Goal: Find contact information: Find contact information

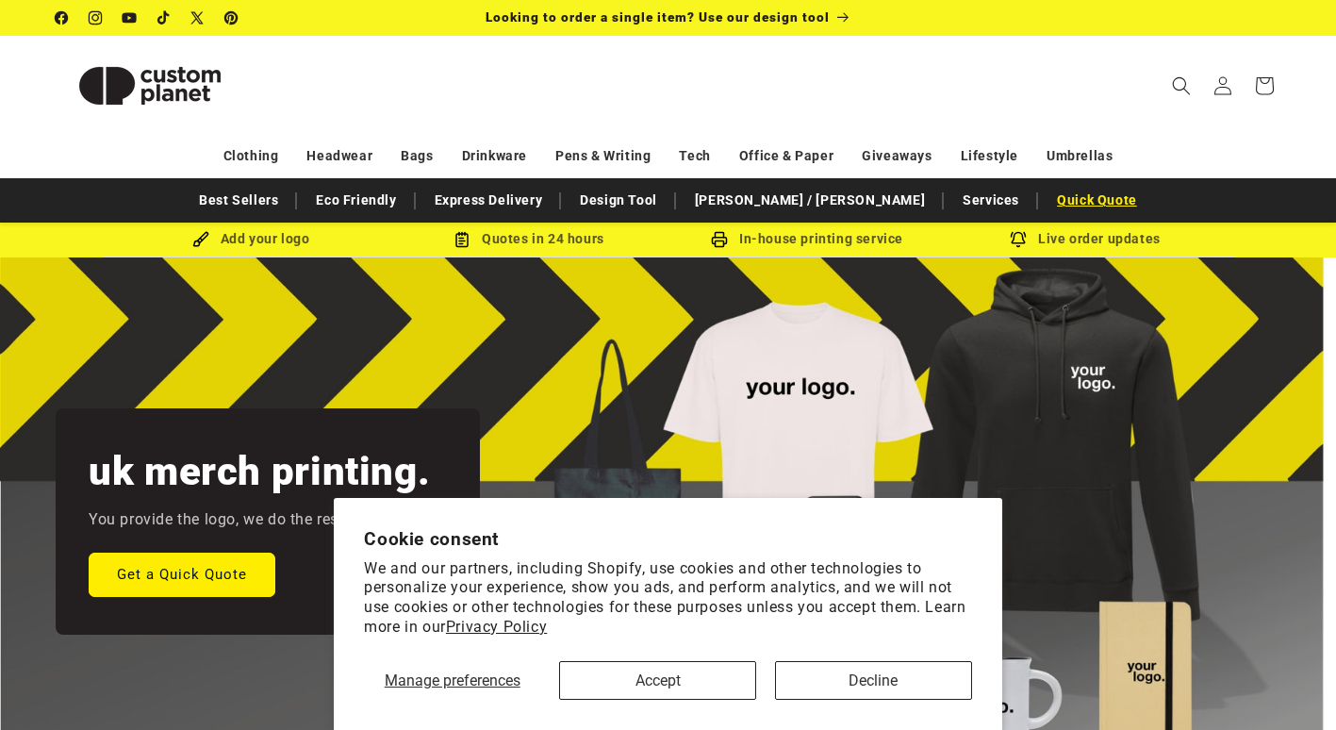
click at [1055, 205] on link "Quick Quote" at bounding box center [1096, 200] width 99 height 33
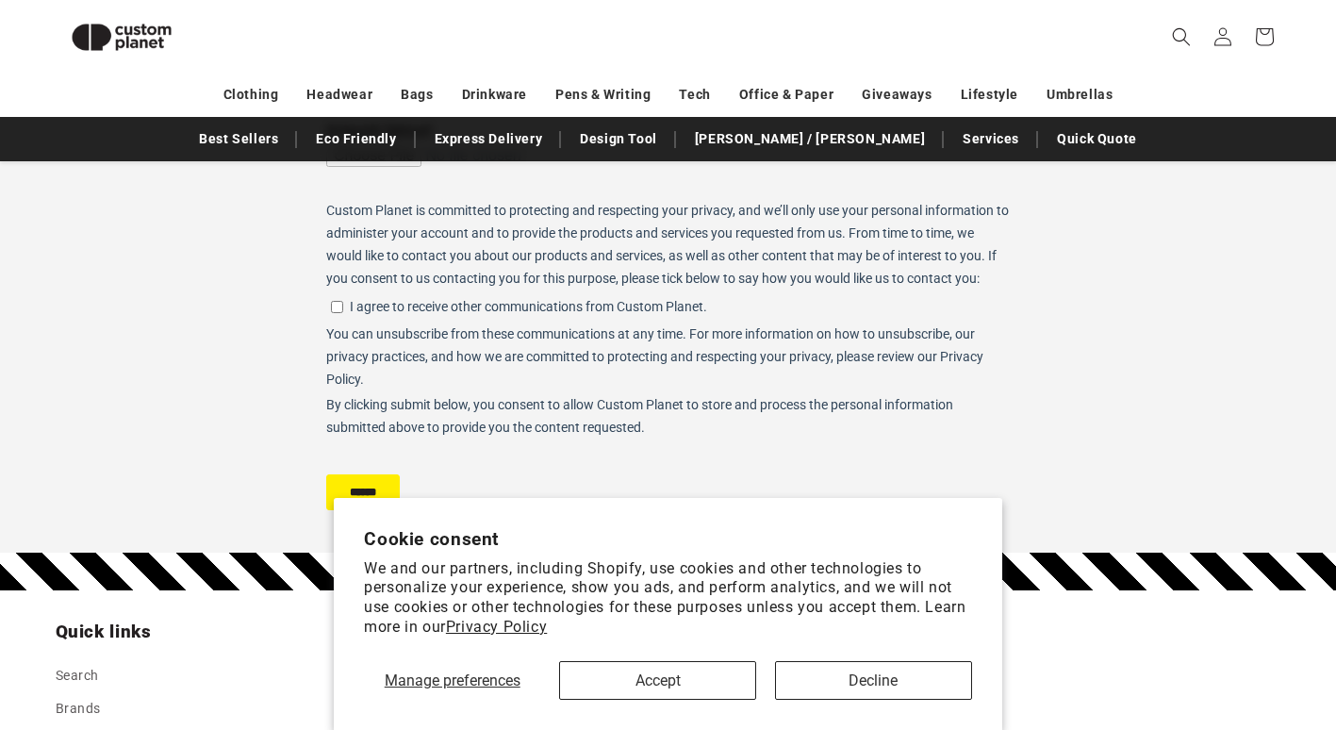
scroll to position [632, 0]
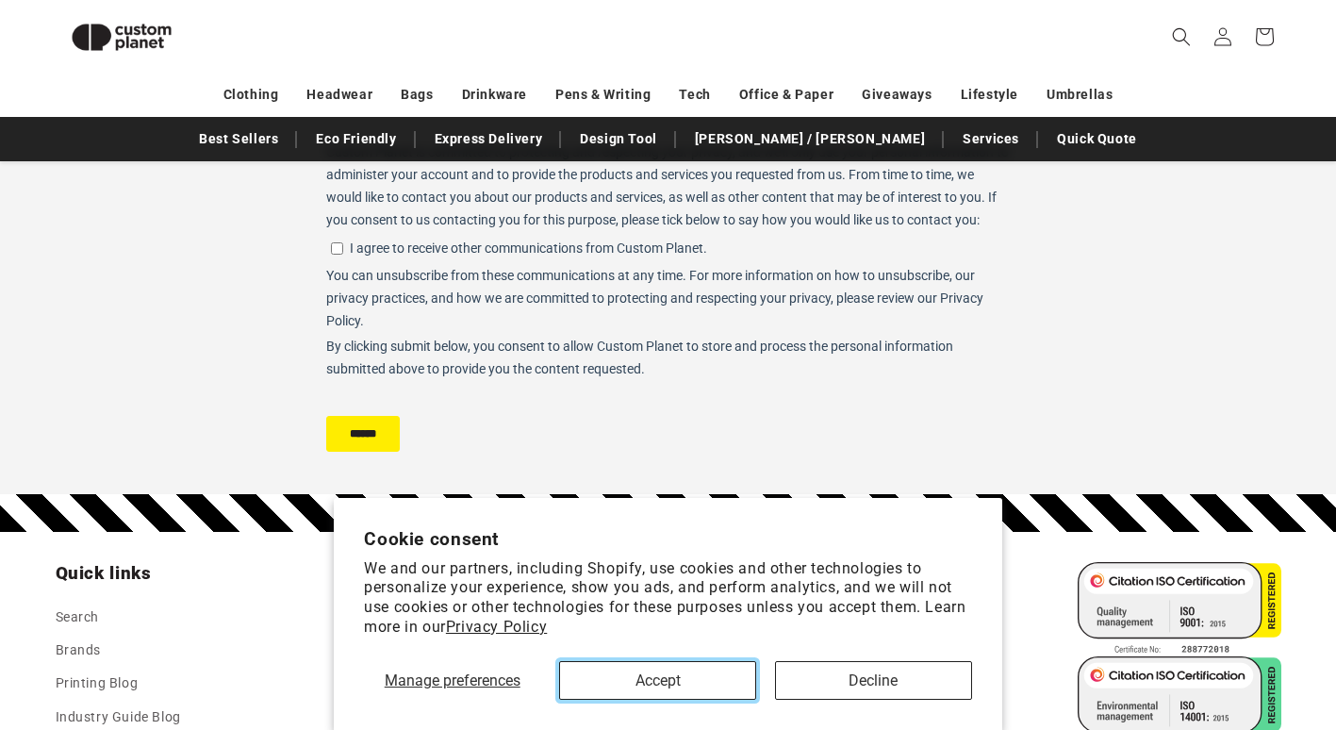
click at [635, 692] on button "Accept" at bounding box center [657, 680] width 197 height 39
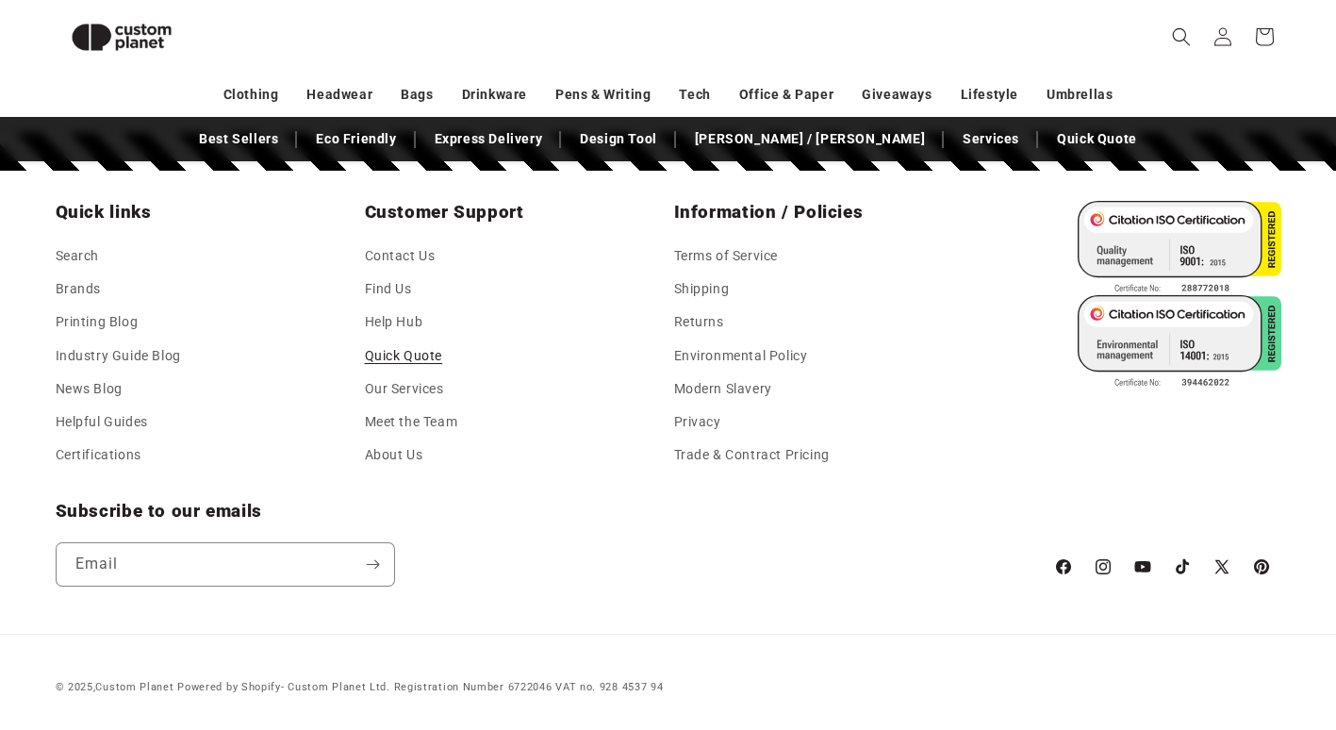
scroll to position [899, 0]
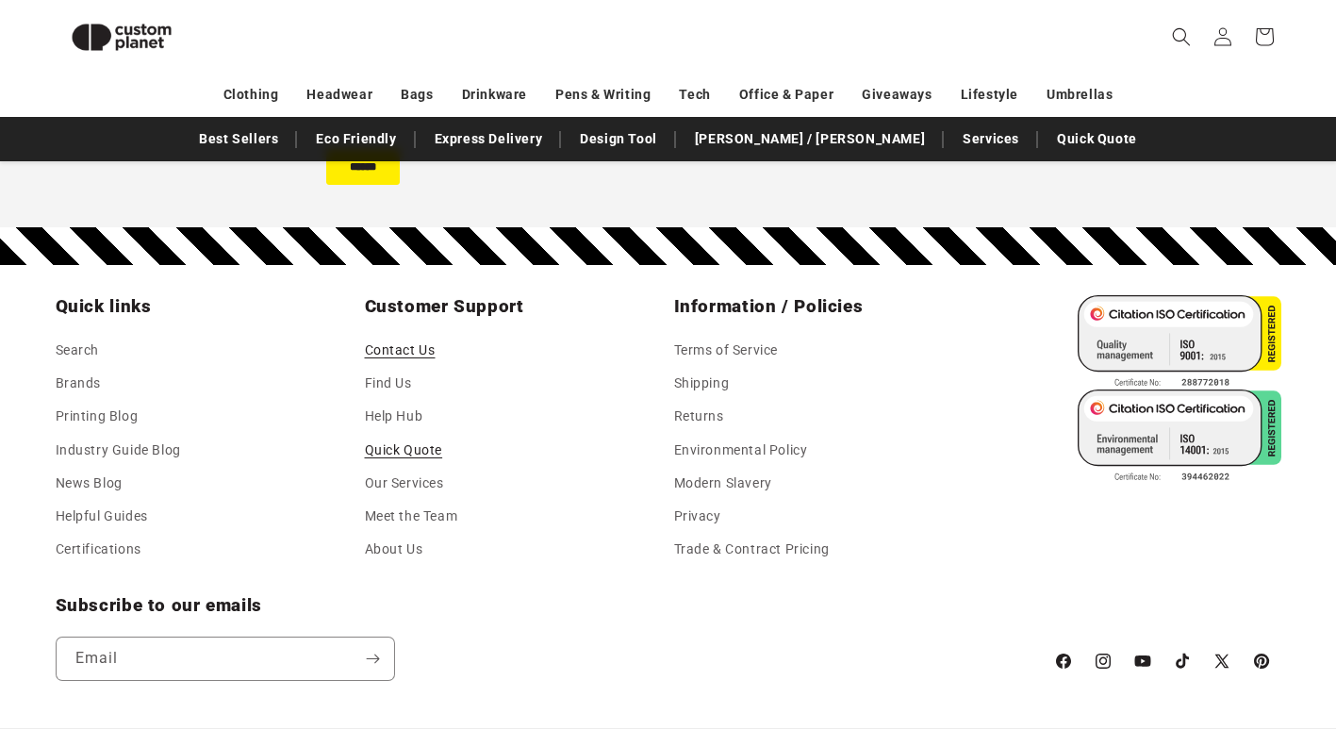
click at [393, 357] on link "Contact Us" at bounding box center [400, 352] width 71 height 28
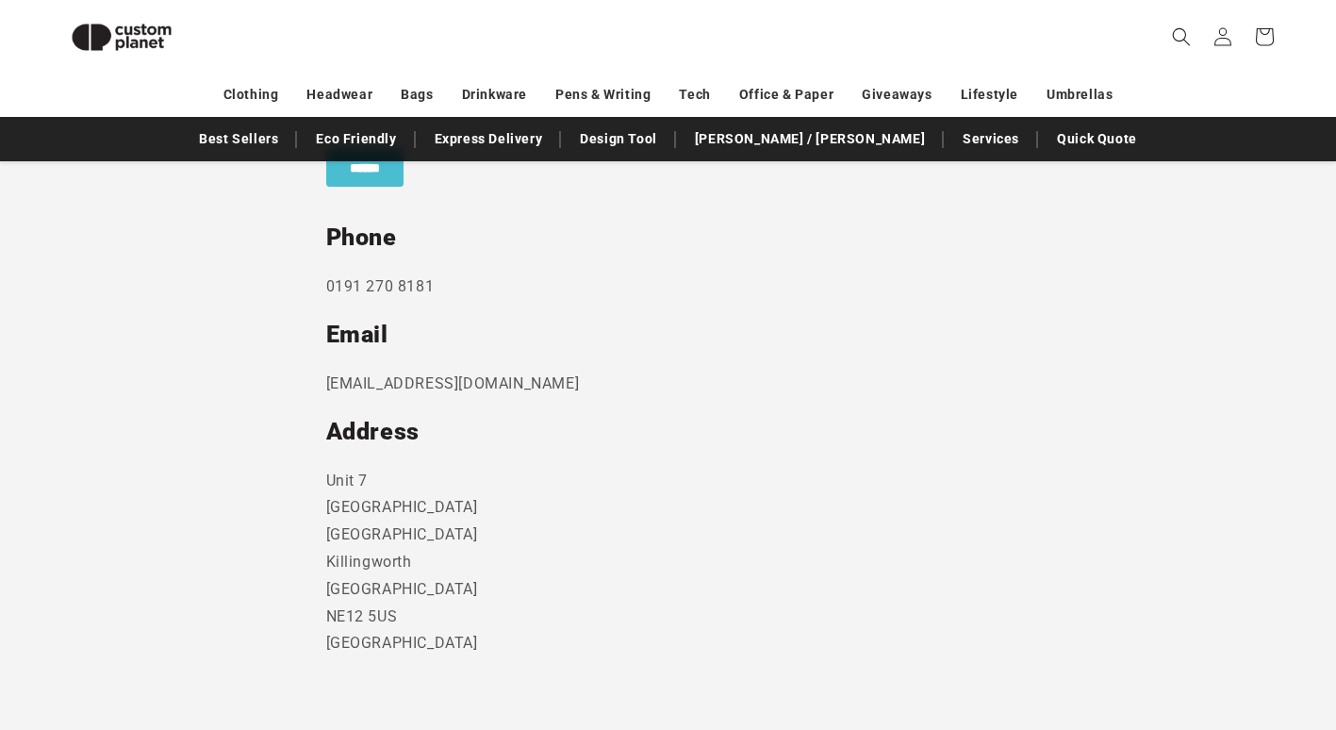
scroll to position [823, 0]
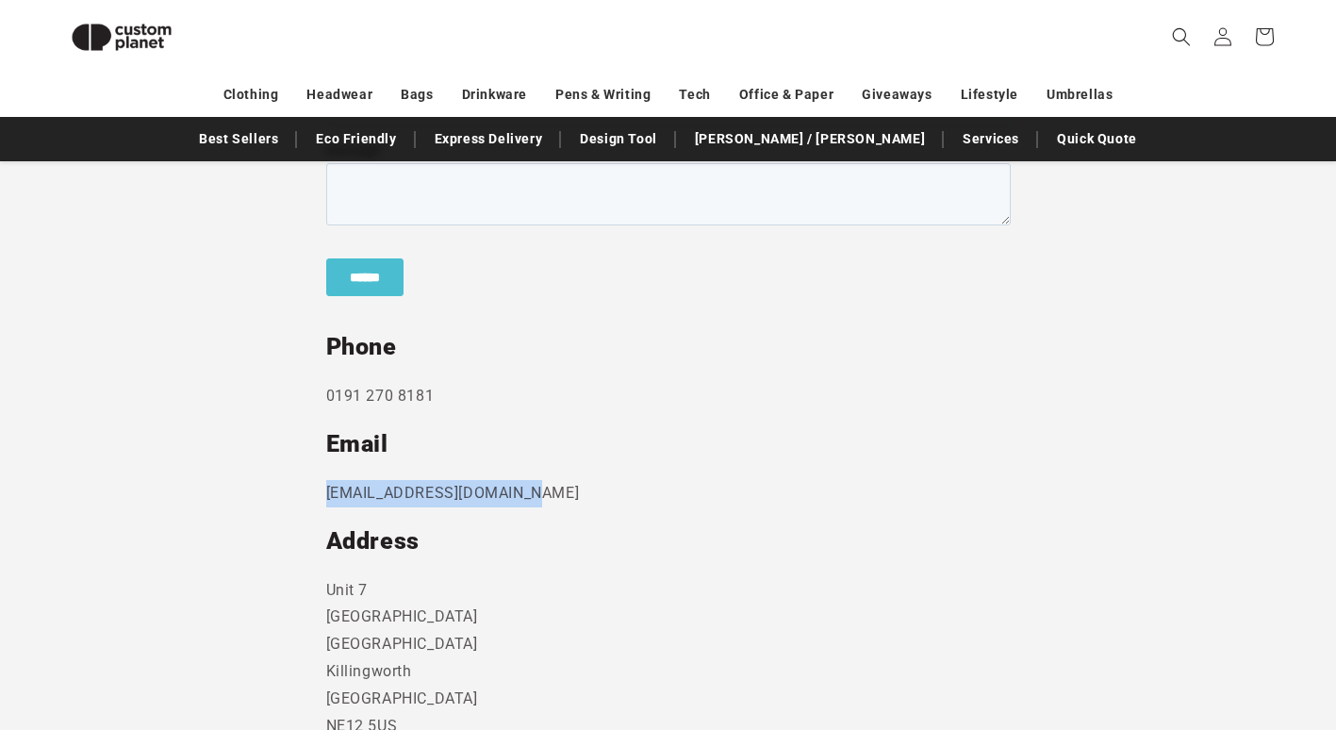
drag, startPoint x: 554, startPoint y: 499, endPoint x: 285, endPoint y: 484, distance: 270.0
click at [285, 484] on section "Send us a message and someone will get back to you within 24 hours. Phone [PHON…" at bounding box center [668, 347] width 1336 height 1028
copy p "[EMAIL_ADDRESS][DOMAIN_NAME]"
